Goal: Task Accomplishment & Management: Manage account settings

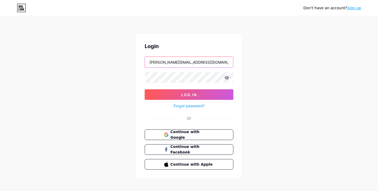
click at [216, 64] on input "[PERSON_NAME][EMAIL_ADDRESS][DOMAIN_NAME]" at bounding box center [189, 62] width 88 height 11
click at [213, 65] on input "[PERSON_NAME][EMAIL_ADDRESS][DOMAIN_NAME]" at bounding box center [189, 62] width 88 height 11
type input "a"
click at [228, 76] on icon at bounding box center [226, 77] width 4 height 3
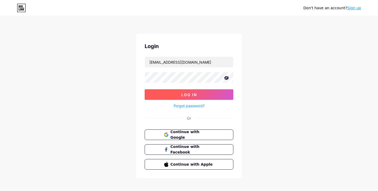
click at [207, 95] on button "Log In" at bounding box center [189, 94] width 89 height 11
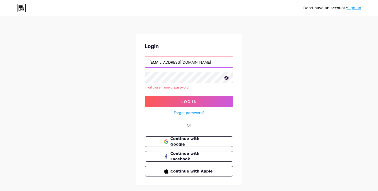
drag, startPoint x: 204, startPoint y: 62, endPoint x: 166, endPoint y: 62, distance: 38.5
click at [166, 62] on input "[EMAIL_ADDRESS][DOMAIN_NAME]" at bounding box center [189, 62] width 88 height 11
type input "horizonte_tours"
click at [186, 58] on input "horizonte_tours" at bounding box center [189, 62] width 88 height 11
drag, startPoint x: 186, startPoint y: 62, endPoint x: 127, endPoint y: 62, distance: 58.8
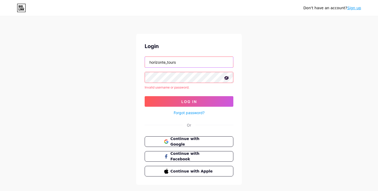
click at [127, 62] on div "Don't have an account? Sign up Login horizonte_tours Invalid username or passwo…" at bounding box center [189, 100] width 378 height 201
type input "[EMAIL_ADDRESS][DOMAIN_NAME]"
click at [143, 77] on div "Login [EMAIL_ADDRESS][DOMAIN_NAME] Invalid username or password. Log In Forgot …" at bounding box center [188, 109] width 105 height 151
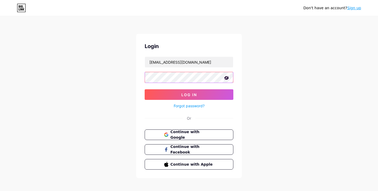
click at [145, 89] on button "Log In" at bounding box center [189, 94] width 89 height 11
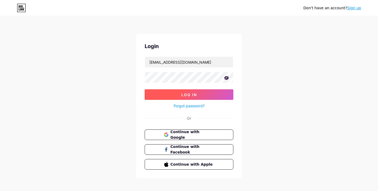
click at [161, 94] on button "Log In" at bounding box center [189, 94] width 89 height 11
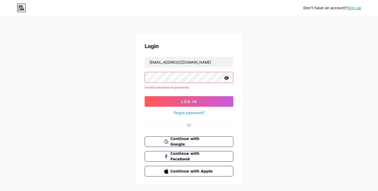
click at [188, 112] on link "Forgot password?" at bounding box center [189, 113] width 31 height 6
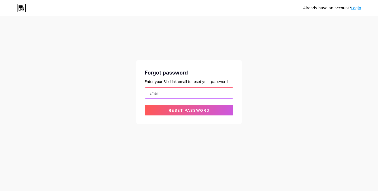
click at [179, 94] on input "email" at bounding box center [189, 93] width 88 height 11
type input "h"
click at [163, 92] on input "ho" at bounding box center [189, 93] width 88 height 11
type input "[EMAIL_ADDRESS][DOMAIN_NAME]"
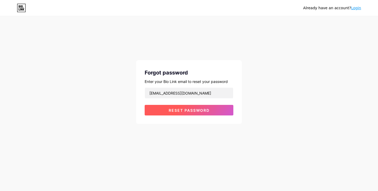
click at [176, 110] on span "Reset password" at bounding box center [189, 110] width 41 height 4
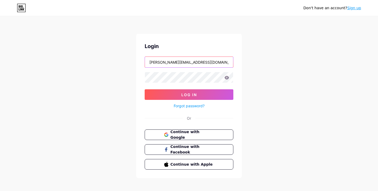
click at [199, 60] on input "[PERSON_NAME][EMAIL_ADDRESS][DOMAIN_NAME]" at bounding box center [189, 62] width 88 height 11
drag, startPoint x: 202, startPoint y: 61, endPoint x: 103, endPoint y: 60, distance: 99.4
click at [103, 60] on div "Don't have an account? Sign up Login andrea@aha-workspace.de Log In Forgot pass…" at bounding box center [189, 97] width 378 height 195
type input "[EMAIL_ADDRESS][DOMAIN_NAME]"
click at [228, 78] on icon at bounding box center [226, 77] width 4 height 3
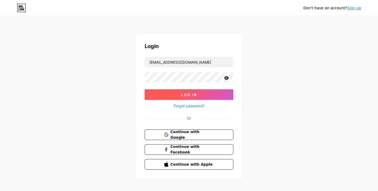
click at [184, 93] on span "Log In" at bounding box center [189, 94] width 16 height 4
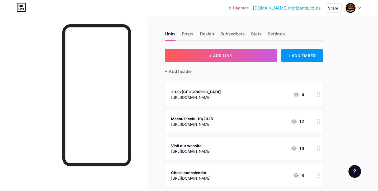
click at [220, 94] on div "https://horizonte-tours.com/motorbike-tour/south-patagonia-motorcycle-tour/" at bounding box center [196, 97] width 50 height 6
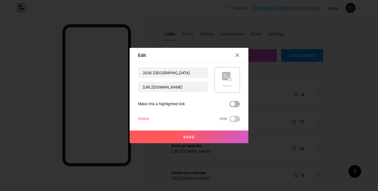
click at [233, 105] on span at bounding box center [234, 104] width 11 height 6
click at [229, 105] on input "checkbox" at bounding box center [229, 105] width 0 height 0
click at [191, 136] on span "Save" at bounding box center [189, 136] width 12 height 4
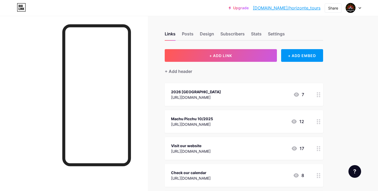
click at [319, 119] on circle at bounding box center [319, 119] width 1 height 1
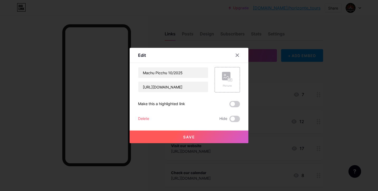
click at [147, 118] on div "Delete" at bounding box center [143, 119] width 11 height 6
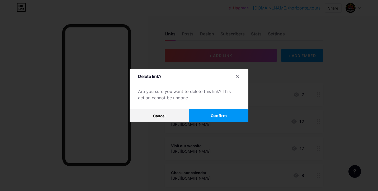
click at [218, 116] on span "Confirm" at bounding box center [218, 116] width 16 height 6
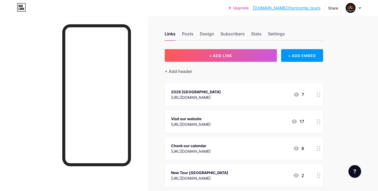
click at [221, 94] on div "https://horizonte-tours.com/motorbike-tour/south-patagonia-motorcycle-tour/" at bounding box center [196, 97] width 50 height 6
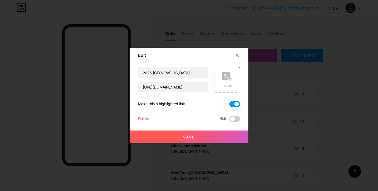
click at [204, 137] on button "Save" at bounding box center [188, 136] width 119 height 13
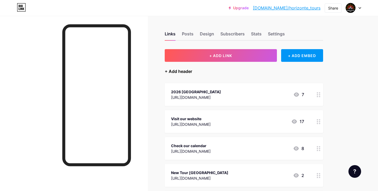
drag, startPoint x: 206, startPoint y: 55, endPoint x: 181, endPoint y: 74, distance: 31.3
click at [181, 74] on div "+ ADD LINK + ADD EMBED + Add header 2026 Patagonia https://horizonte-tours.com/…" at bounding box center [244, 175] width 158 height 253
click at [182, 72] on div "+ Add header" at bounding box center [178, 71] width 27 height 6
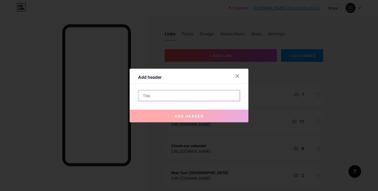
click at [168, 92] on input "text" at bounding box center [188, 95] width 101 height 11
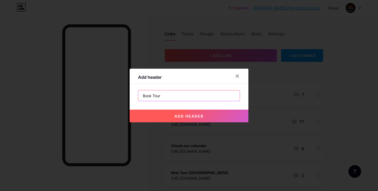
type input "Book Tour"
click at [189, 115] on span "add header" at bounding box center [188, 116] width 29 height 4
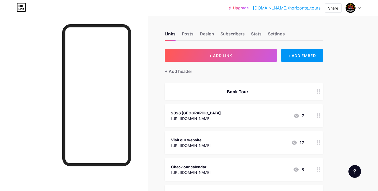
click at [307, 90] on div "Book Tour" at bounding box center [244, 91] width 158 height 17
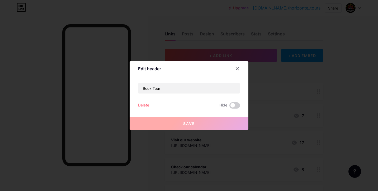
click at [145, 104] on div "Delete" at bounding box center [143, 105] width 11 height 6
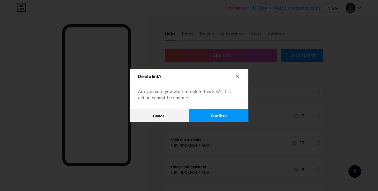
click at [210, 116] on button "Confirm" at bounding box center [218, 115] width 59 height 13
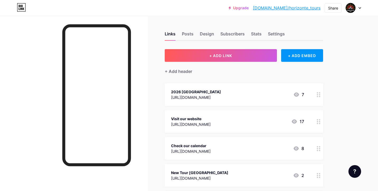
click at [217, 62] on div "+ Add header" at bounding box center [244, 68] width 158 height 13
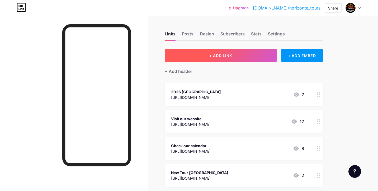
click at [218, 55] on span "+ ADD LINK" at bounding box center [220, 55] width 23 height 4
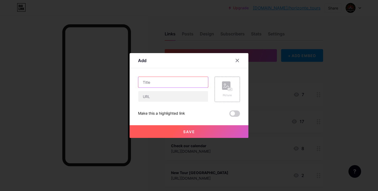
click at [163, 83] on input "text" at bounding box center [173, 82] width 70 height 11
type input "Book your Adventure"
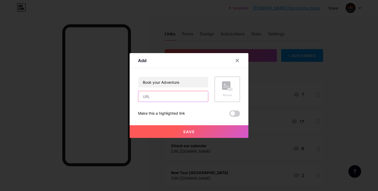
click at [164, 93] on input "text" at bounding box center [173, 96] width 70 height 11
paste input "https://horizonte-tours.com/booking/"
type input "https://horizonte-tours.com/booking"
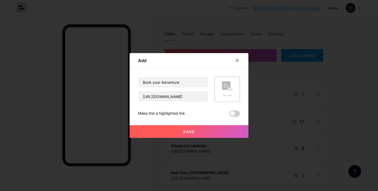
click at [194, 131] on span "Save" at bounding box center [189, 131] width 12 height 4
